Goal: Task Accomplishment & Management: Use online tool/utility

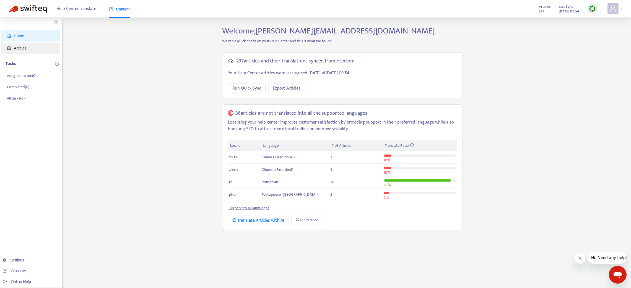
click at [18, 49] on span "Articles" at bounding box center [20, 48] width 13 height 4
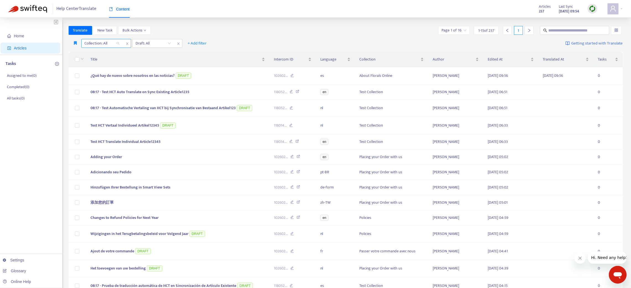
click at [114, 43] on div at bounding box center [99, 43] width 33 height 7
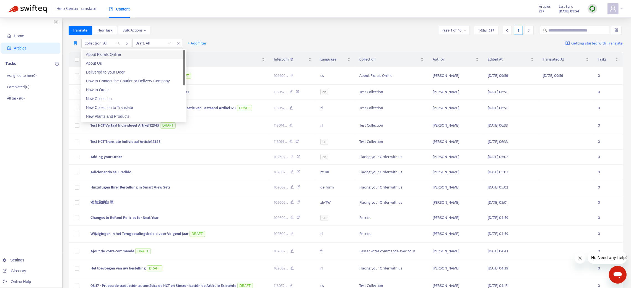
click at [109, 55] on div "About Florals Online" at bounding box center [134, 54] width 96 height 6
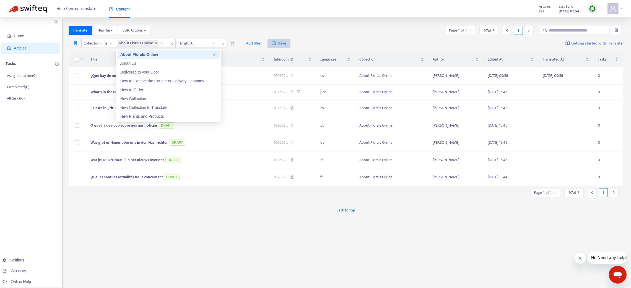
click at [286, 43] on span "Save" at bounding box center [279, 43] width 15 height 7
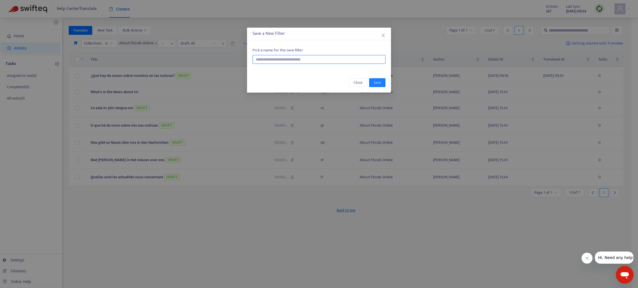
click at [285, 56] on input "text" at bounding box center [318, 59] width 133 height 9
type input "********"
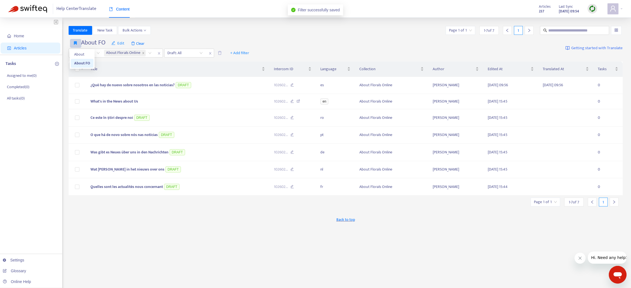
click at [77, 42] on button "button" at bounding box center [75, 43] width 11 height 9
click at [78, 53] on span "About" at bounding box center [82, 54] width 16 height 6
click at [114, 44] on span "Edit" at bounding box center [109, 43] width 13 height 7
click at [113, 71] on span "Remove" at bounding box center [114, 72] width 22 height 6
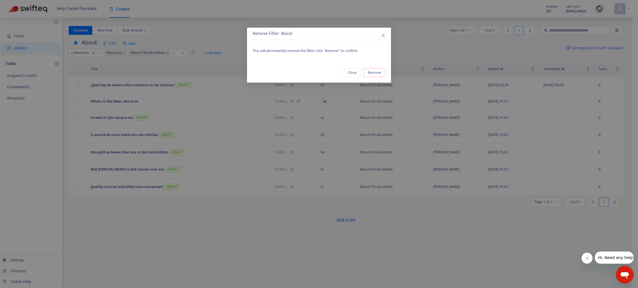
click at [373, 70] on span "Remove" at bounding box center [373, 73] width 13 height 6
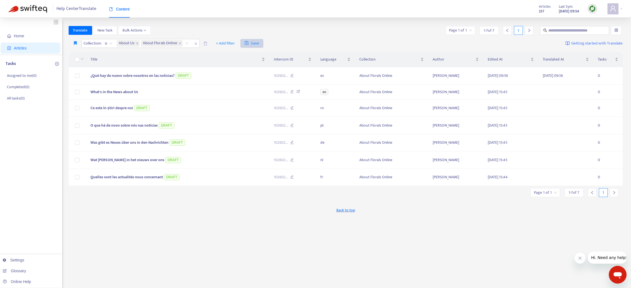
click at [255, 40] on span "Save" at bounding box center [252, 43] width 15 height 7
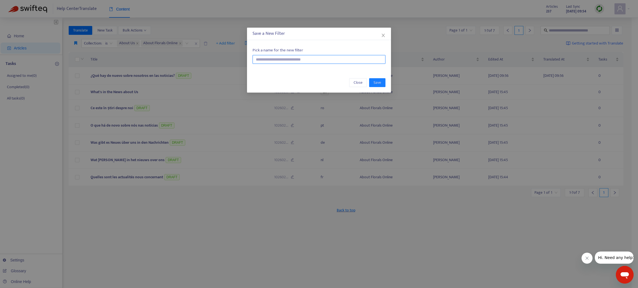
click at [260, 59] on input "text" at bounding box center [318, 59] width 133 height 9
type input "********"
drag, startPoint x: 358, startPoint y: 80, endPoint x: 197, endPoint y: 63, distance: 162.2
click at [358, 80] on span "Close" at bounding box center [357, 83] width 9 height 6
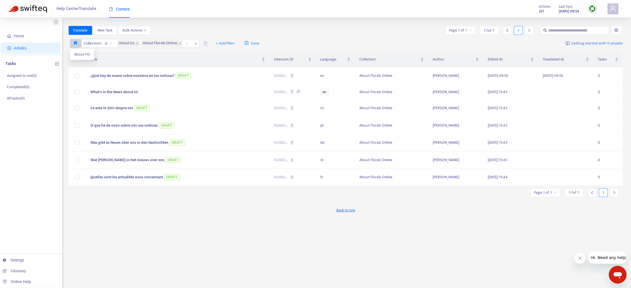
click at [76, 42] on icon "button" at bounding box center [75, 43] width 3 height 4
click at [77, 52] on span "About FO" at bounding box center [82, 54] width 16 height 6
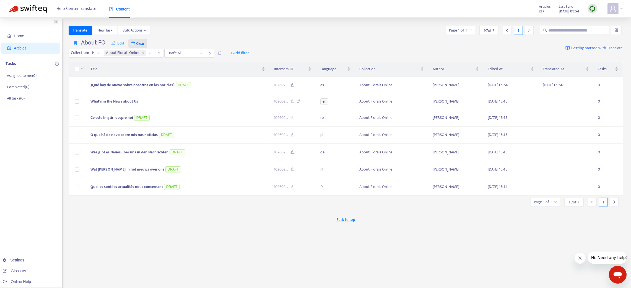
click at [137, 43] on span "Clear" at bounding box center [137, 43] width 19 height 9
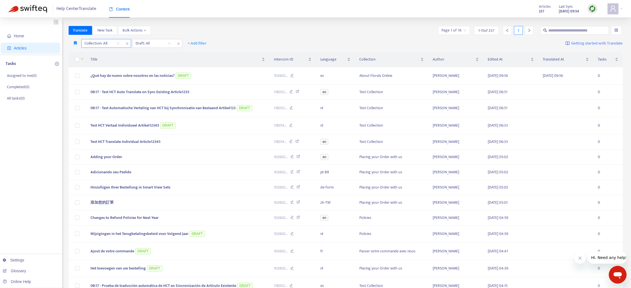
click at [112, 43] on div at bounding box center [99, 43] width 33 height 7
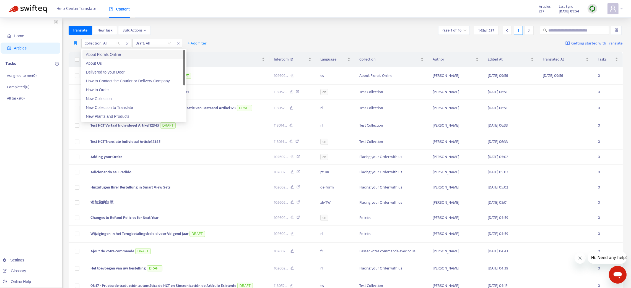
click at [112, 54] on div "About Florals Online" at bounding box center [134, 54] width 96 height 6
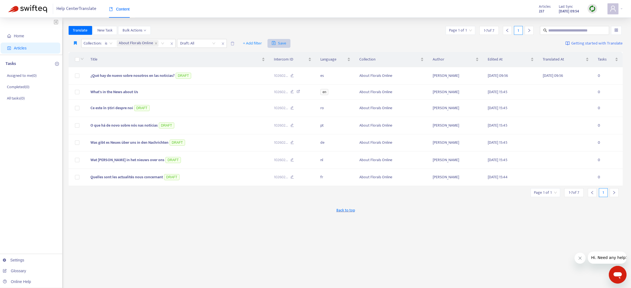
click at [283, 42] on span "Save" at bounding box center [279, 43] width 15 height 7
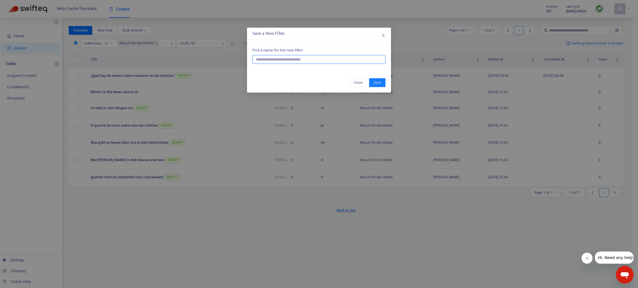
click at [289, 59] on input "text" at bounding box center [318, 59] width 133 height 9
type input "***"
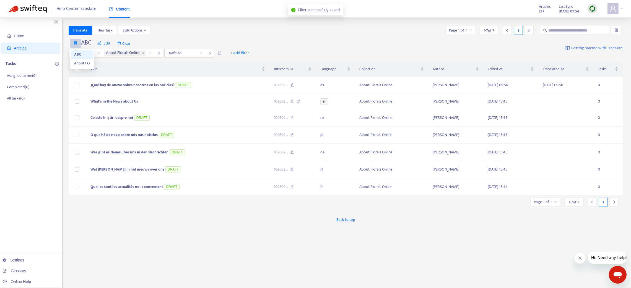
click at [77, 41] on button "button" at bounding box center [75, 43] width 11 height 9
click at [108, 43] on span "Edit" at bounding box center [103, 43] width 13 height 7
click at [112, 61] on span "Change name" at bounding box center [108, 63] width 22 height 6
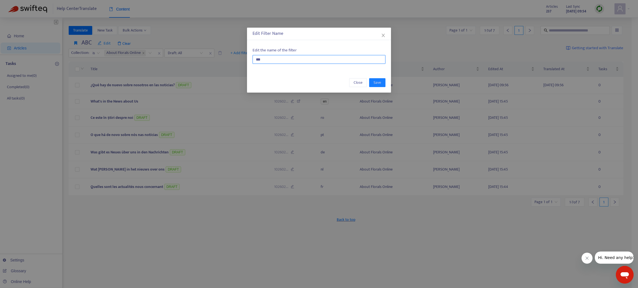
drag, startPoint x: 287, startPoint y: 58, endPoint x: 180, endPoint y: 59, distance: 106.8
click at [180, 59] on div "Edit Filter Name Edit the name of the filter *** Close Save" at bounding box center [319, 144] width 638 height 288
type input "********"
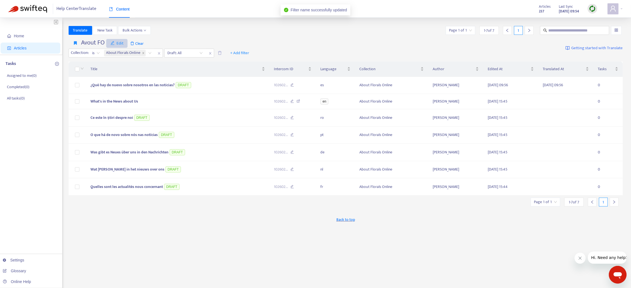
click at [120, 43] on span "Edit" at bounding box center [116, 43] width 13 height 7
click at [125, 63] on span "Change name" at bounding box center [122, 63] width 22 height 6
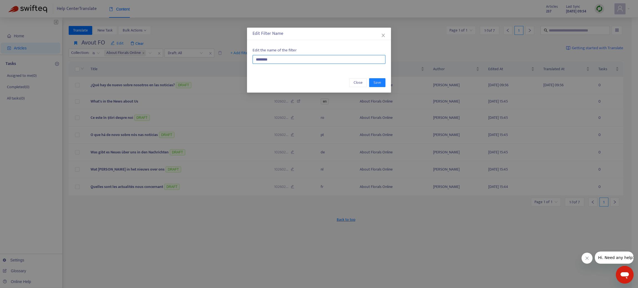
click at [260, 61] on input "********" at bounding box center [318, 59] width 133 height 9
type input "********"
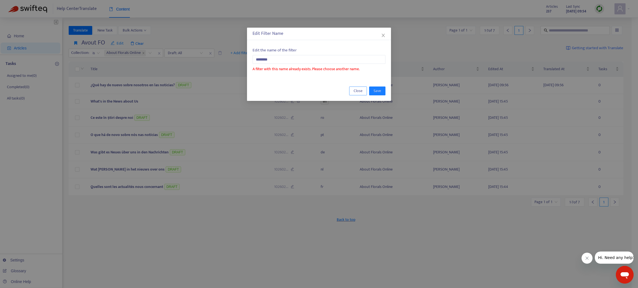
click at [361, 90] on span "Close" at bounding box center [357, 91] width 9 height 6
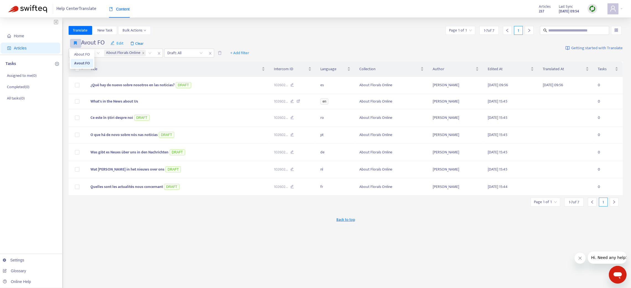
click at [76, 44] on icon "button" at bounding box center [75, 43] width 3 height 4
click at [79, 52] on span "About FO" at bounding box center [82, 54] width 16 height 6
click at [76, 44] on icon "button" at bounding box center [75, 43] width 3 height 4
click at [117, 44] on span "Edit" at bounding box center [117, 43] width 13 height 7
click at [120, 72] on span "Remove" at bounding box center [123, 72] width 22 height 6
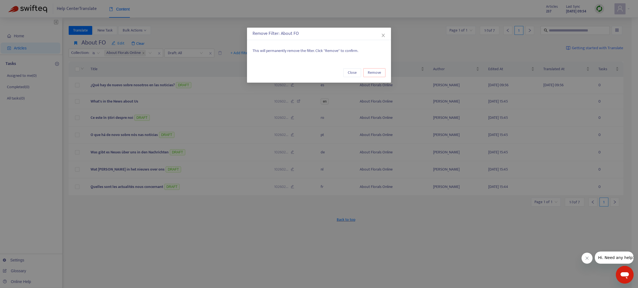
click at [371, 72] on span "Remove" at bounding box center [373, 73] width 13 height 6
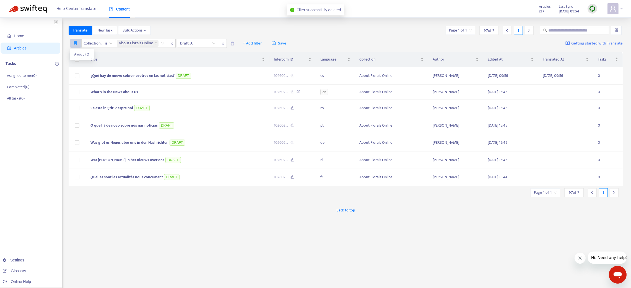
click at [76, 44] on icon "button" at bounding box center [75, 43] width 3 height 4
click at [78, 52] on span "Avout FO" at bounding box center [81, 54] width 15 height 6
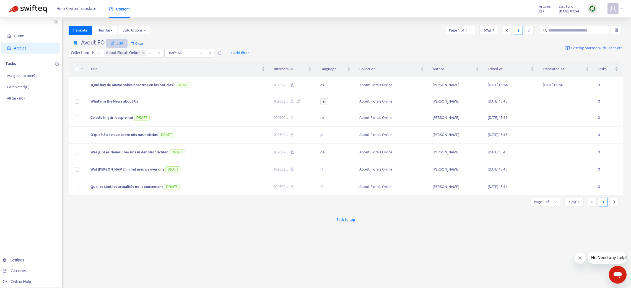
click at [121, 43] on span "Edit" at bounding box center [116, 43] width 13 height 7
click at [122, 71] on span "Remove" at bounding box center [122, 72] width 22 height 6
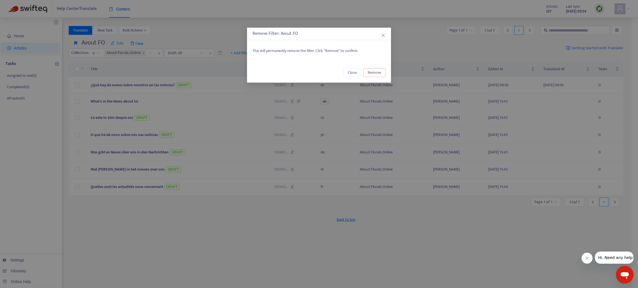
click at [369, 69] on button "Remove" at bounding box center [374, 72] width 22 height 9
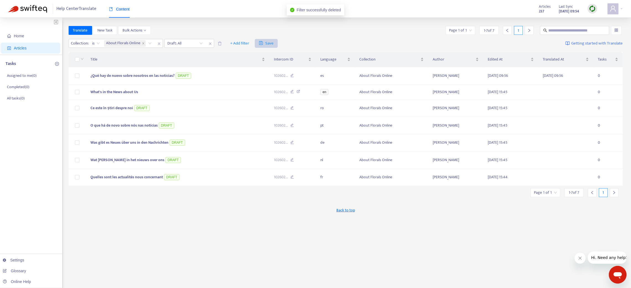
click at [271, 44] on span "Save" at bounding box center [266, 43] width 15 height 7
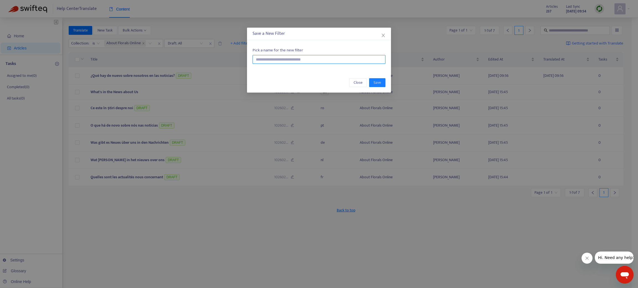
click at [271, 62] on input "text" at bounding box center [318, 59] width 133 height 9
type input "********"
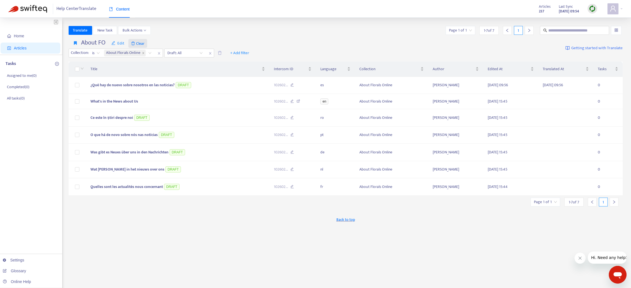
click at [141, 44] on span "Clear" at bounding box center [137, 43] width 19 height 9
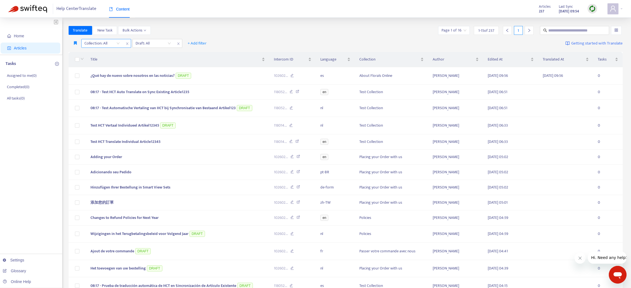
click at [103, 43] on div at bounding box center [99, 43] width 33 height 7
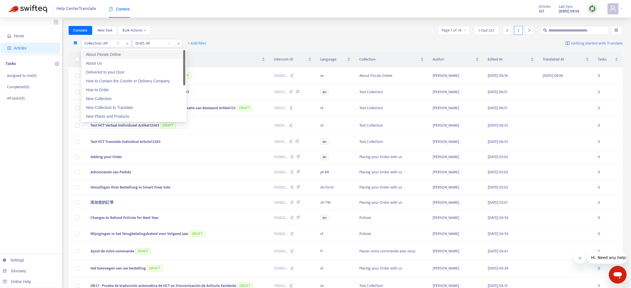
click at [110, 55] on div "About Florals Online" at bounding box center [134, 54] width 96 height 6
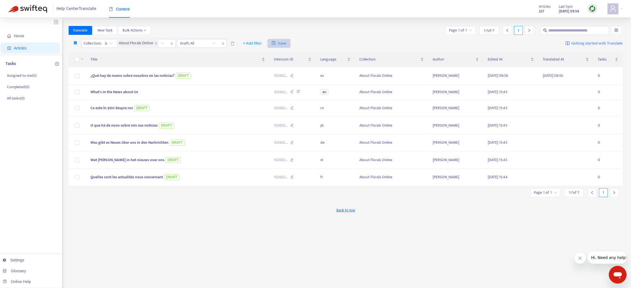
click at [278, 43] on span "Save" at bounding box center [279, 43] width 15 height 7
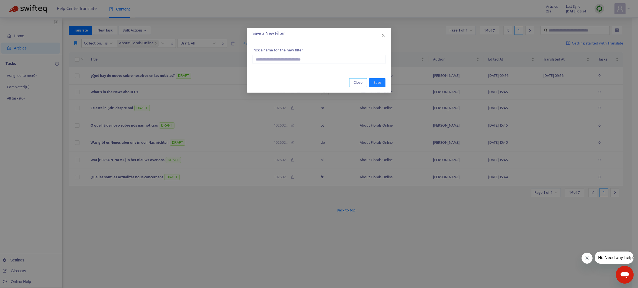
drag, startPoint x: 354, startPoint y: 83, endPoint x: 123, endPoint y: 58, distance: 233.2
click at [353, 81] on button "Close" at bounding box center [358, 82] width 18 height 9
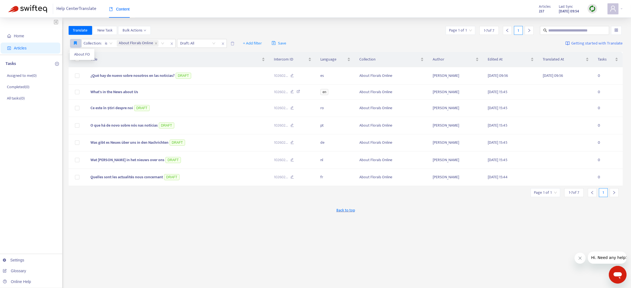
click at [75, 44] on icon "button" at bounding box center [75, 43] width 3 height 4
click at [78, 51] on li "About FO" at bounding box center [82, 54] width 22 height 9
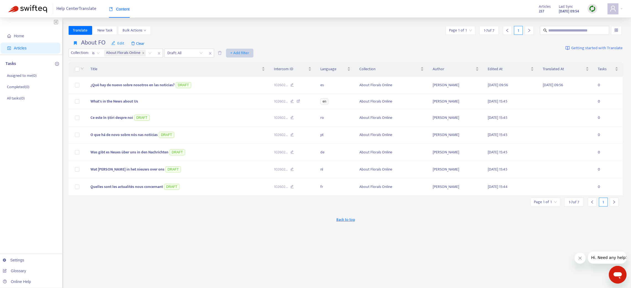
click at [246, 51] on span "+ Add filter" at bounding box center [239, 53] width 19 height 7
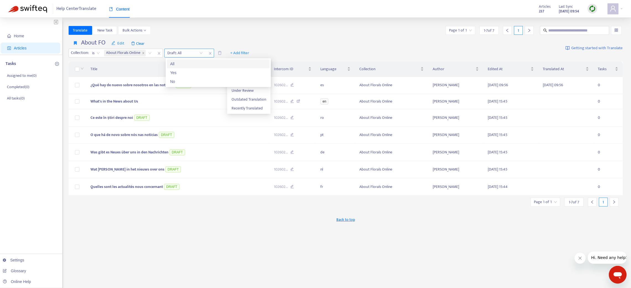
click at [174, 52] on input "search" at bounding box center [185, 53] width 35 height 8
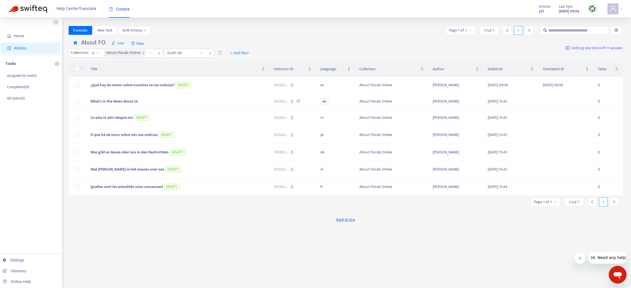
drag, startPoint x: 239, startPoint y: 55, endPoint x: 193, endPoint y: 48, distance: 46.2
click at [193, 48] on div "About FO Edit Clear Collection : is About Florals Online Draft: All + Add filter" at bounding box center [161, 48] width 185 height 19
click at [190, 51] on input "search" at bounding box center [185, 53] width 35 height 8
click at [182, 73] on div "Yes" at bounding box center [218, 73] width 96 height 6
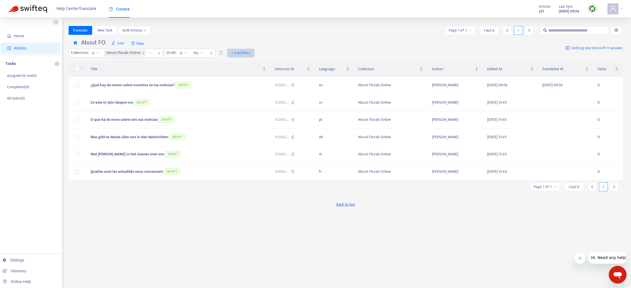
click at [247, 51] on span "+ Add filter" at bounding box center [240, 53] width 19 height 7
click at [247, 61] on span "Language" at bounding box center [250, 64] width 35 height 6
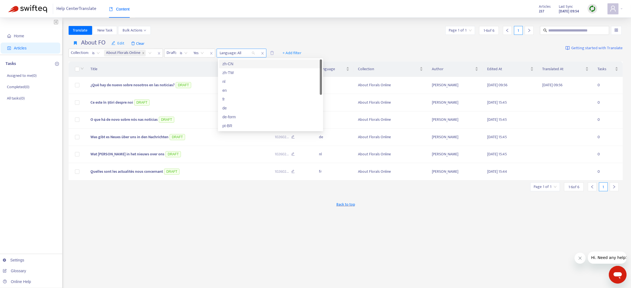
click at [242, 53] on div at bounding box center [234, 53] width 33 height 7
click at [232, 88] on div "en" at bounding box center [270, 90] width 96 height 6
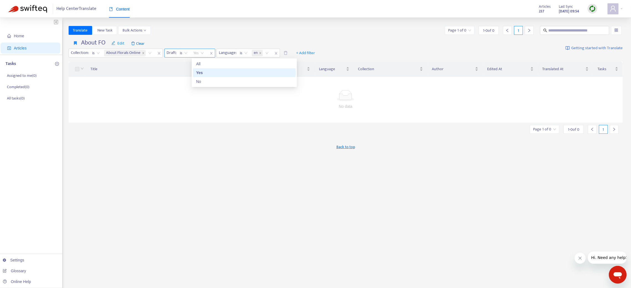
click at [202, 54] on span "Yes" at bounding box center [199, 53] width 10 height 8
click at [195, 81] on div "No" at bounding box center [244, 81] width 103 height 9
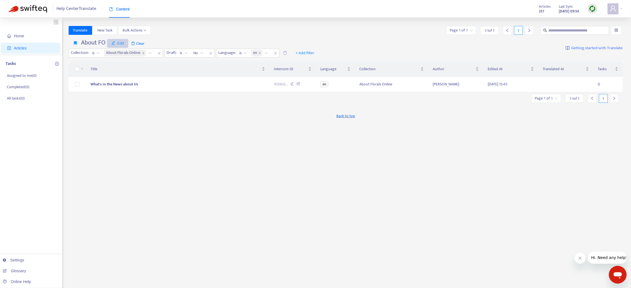
click at [115, 42] on icon "edit" at bounding box center [113, 43] width 4 height 4
click at [116, 53] on span "Save" at bounding box center [123, 54] width 22 height 6
click at [121, 42] on span "Edit" at bounding box center [117, 43] width 13 height 7
click at [120, 42] on span "Edit" at bounding box center [117, 43] width 13 height 7
click at [117, 43] on span "Edit" at bounding box center [117, 43] width 13 height 7
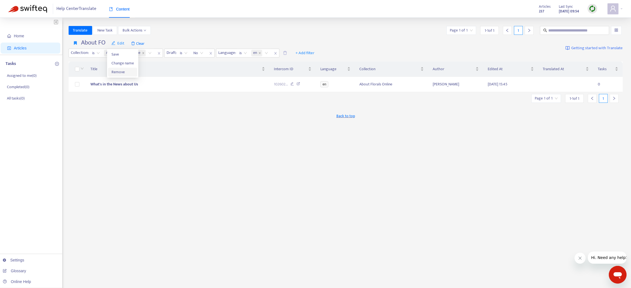
click at [121, 72] on span "Remove" at bounding box center [123, 72] width 22 height 6
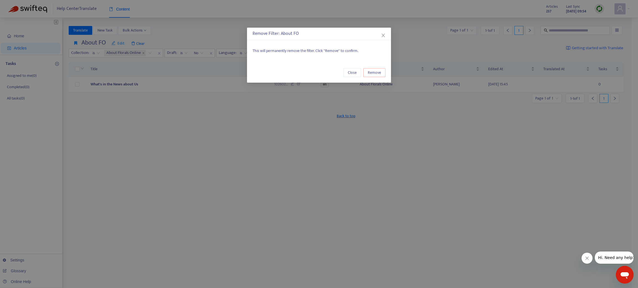
click at [381, 72] on button "Remove" at bounding box center [374, 72] width 22 height 9
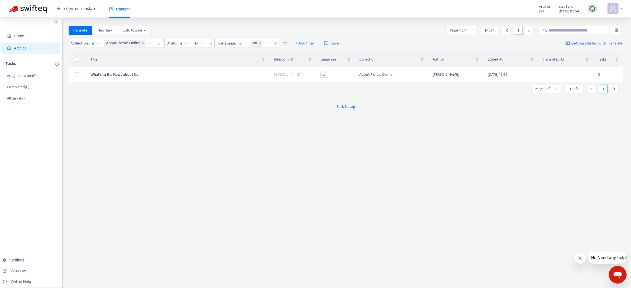
click at [619, 8] on div at bounding box center [615, 8] width 15 height 11
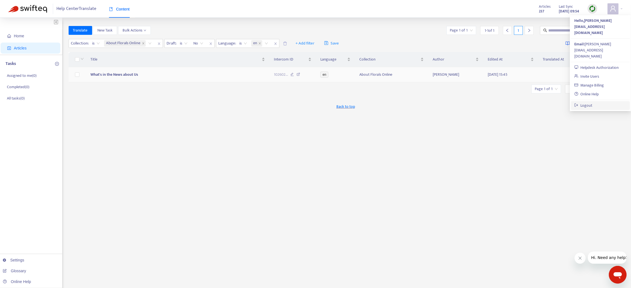
click at [591, 102] on link "Logout" at bounding box center [583, 105] width 18 height 6
